Goal: Find specific page/section: Find specific page/section

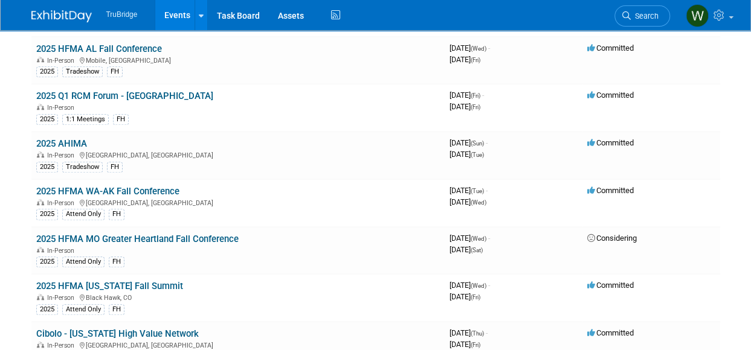
scroll to position [2635, 0]
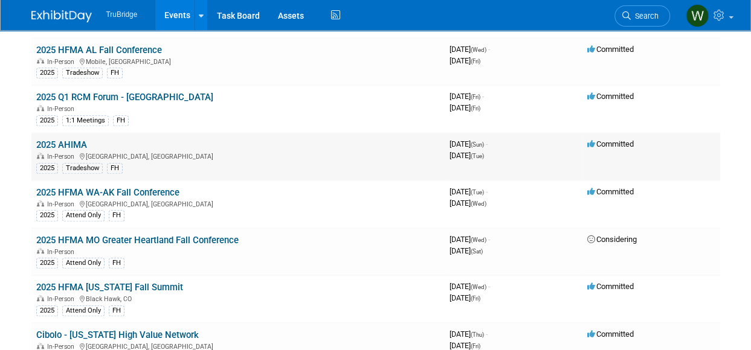
click at [50, 140] on link "2025 AHIMA" at bounding box center [61, 145] width 51 height 11
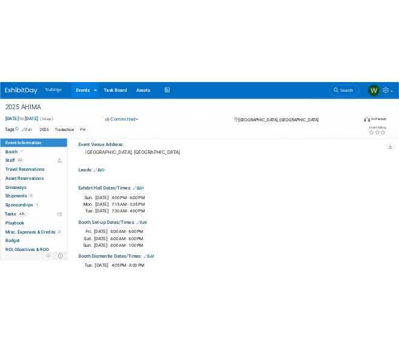
scroll to position [85, 0]
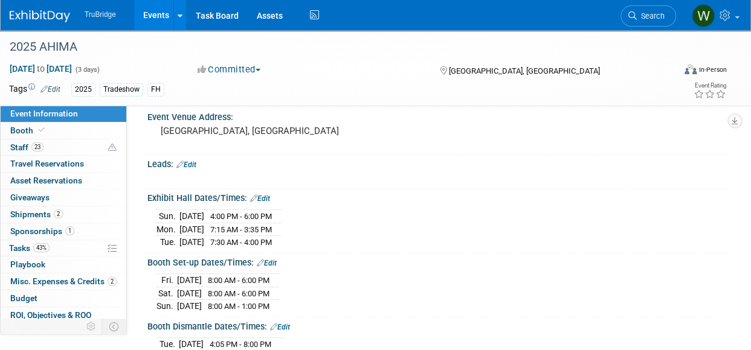
drag, startPoint x: 310, startPoint y: 240, endPoint x: 151, endPoint y: 222, distance: 159.9
click at [151, 222] on div "Sun. Oct 12, 2025 4:00 PM - 6:00 PM Mon. Oct 13, 2025 7:15 AM - 3:35 PM Tue. Oc…" at bounding box center [436, 227] width 579 height 47
copy div
